Goal: Information Seeking & Learning: Understand process/instructions

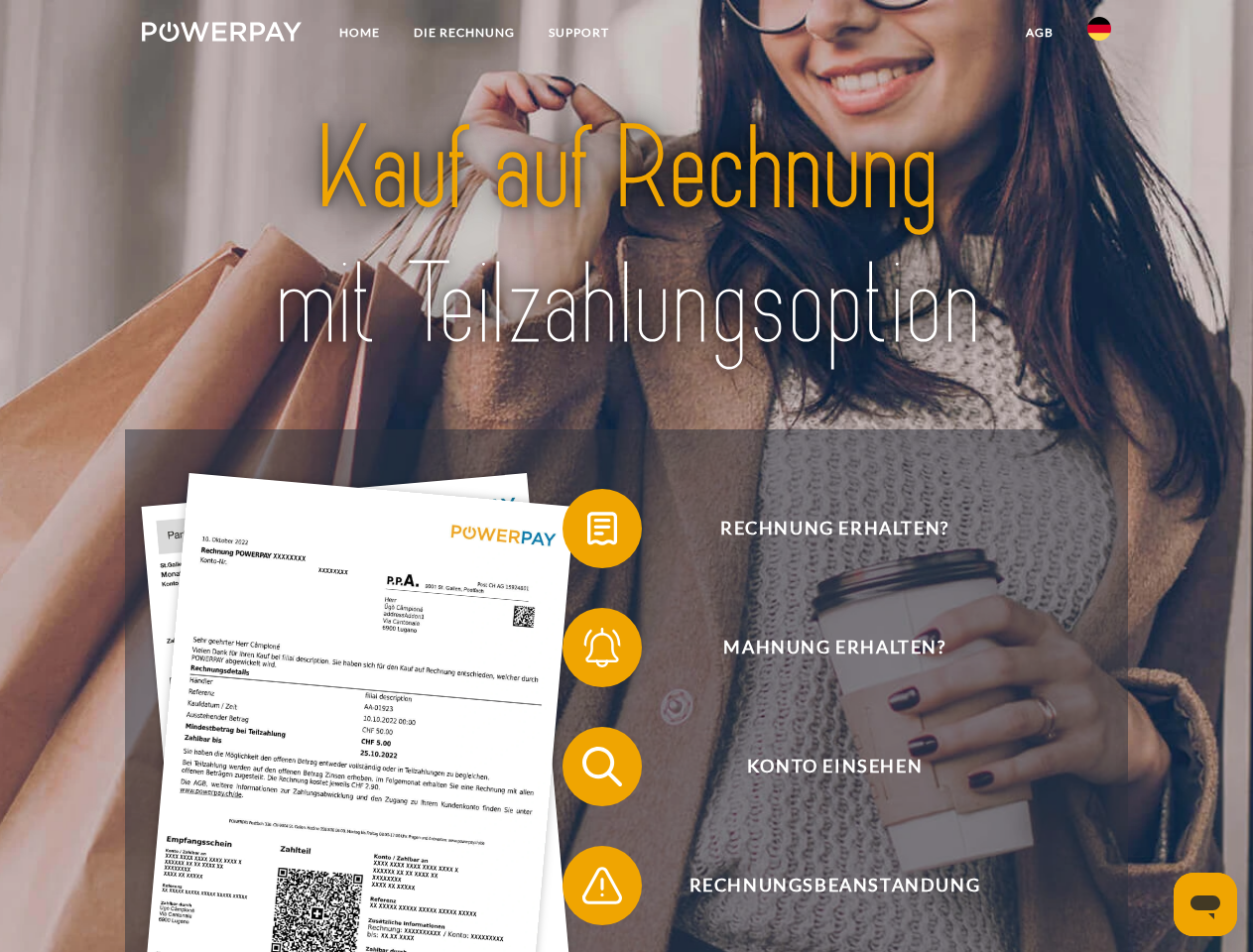
click at [221, 35] on img at bounding box center [222, 32] width 160 height 20
click at [1100, 35] on img at bounding box center [1100, 29] width 24 height 24
click at [1039, 33] on link "agb" at bounding box center [1040, 33] width 62 height 36
click at [587, 532] on span at bounding box center [572, 529] width 100 height 99
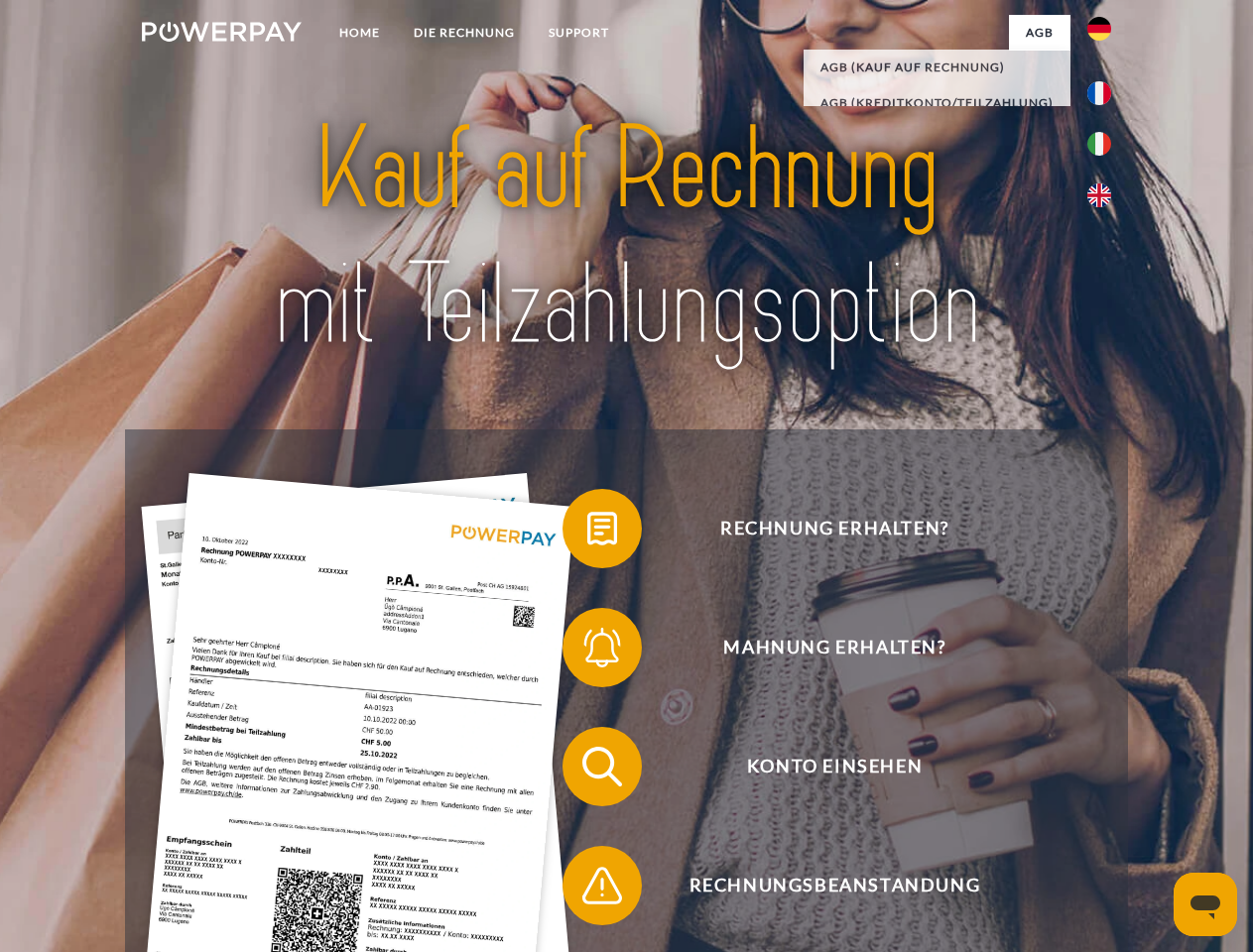
click at [587, 652] on span at bounding box center [572, 648] width 100 height 99
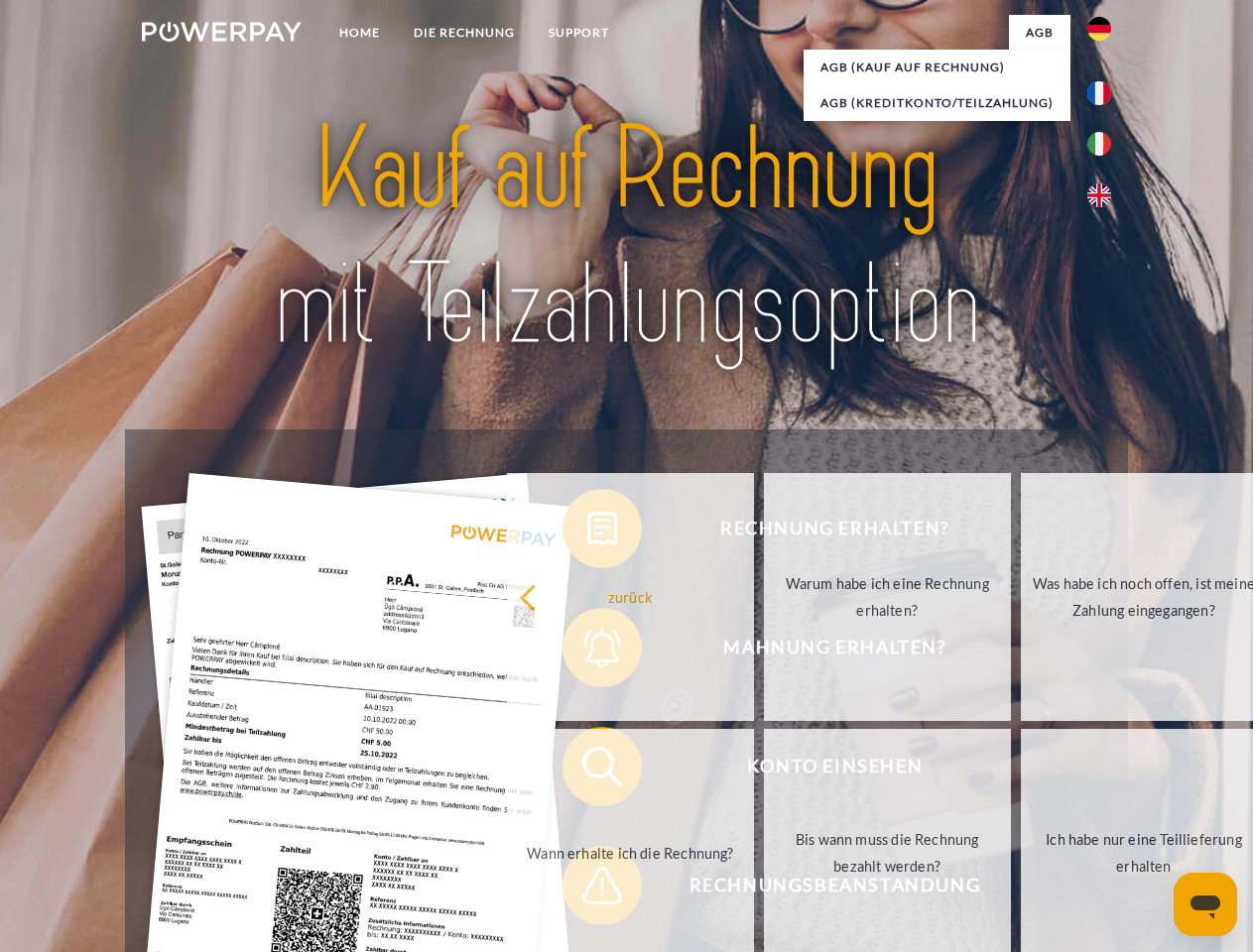
click at [764, 771] on link "Bis wann muss die Rechnung bezahlt werden?" at bounding box center [888, 853] width 247 height 248
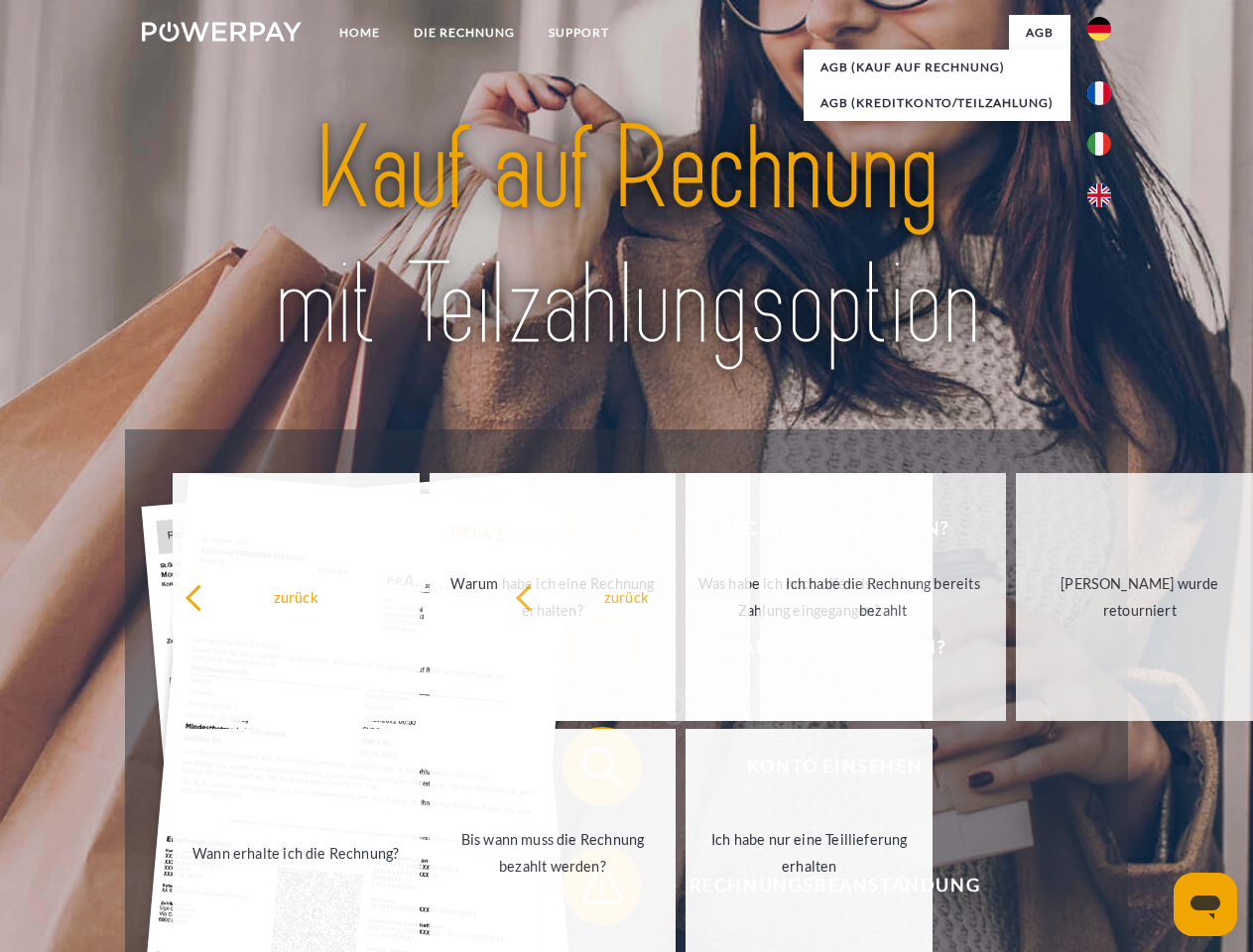
click at [587, 889] on span at bounding box center [572, 886] width 100 height 99
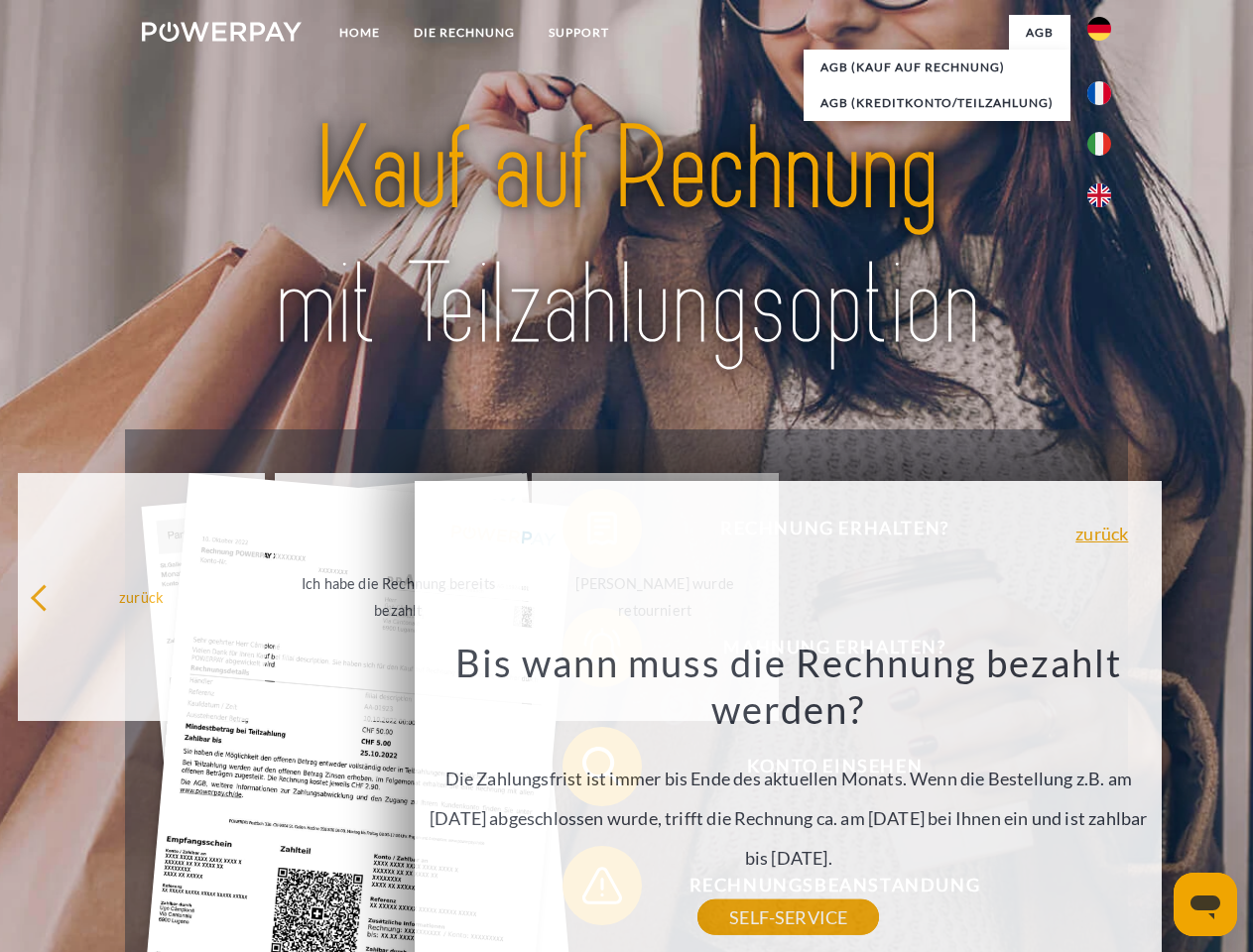
click at [1206, 904] on icon "Messaging-Fenster öffnen" at bounding box center [1206, 907] width 30 height 24
